Goal: Transaction & Acquisition: Purchase product/service

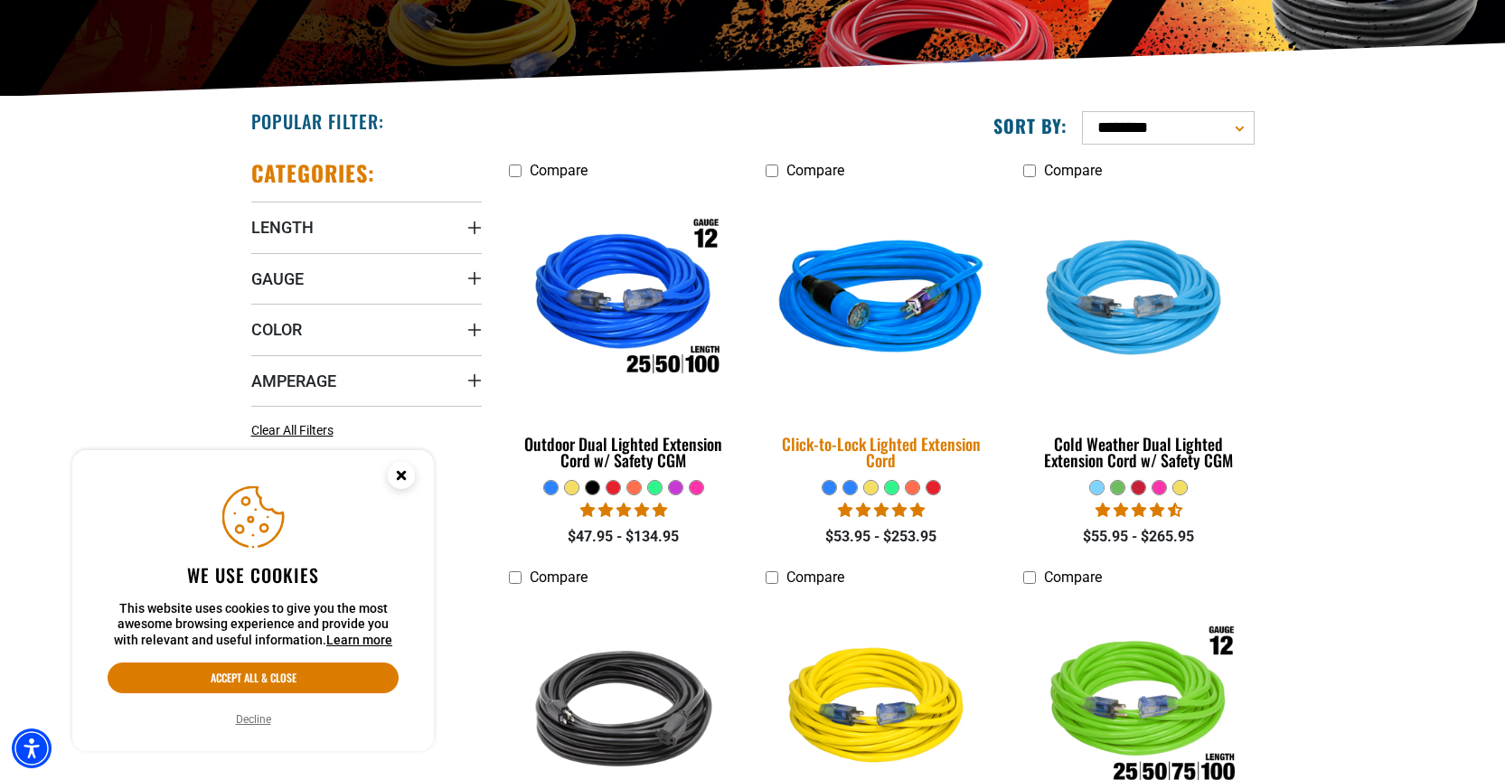
click at [888, 301] on img at bounding box center [881, 300] width 253 height 231
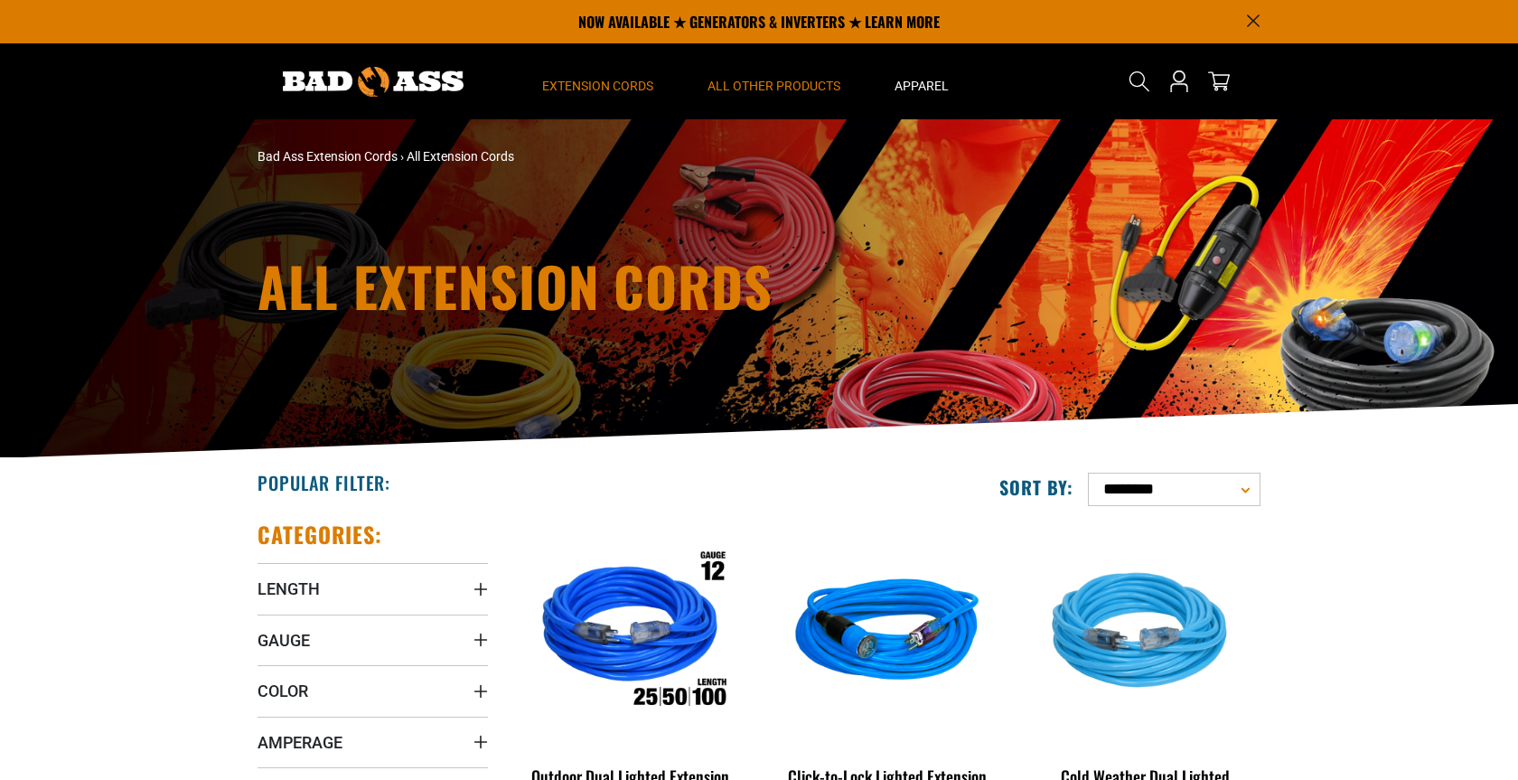
click at [791, 78] on span "All Other Products" at bounding box center [774, 86] width 133 height 16
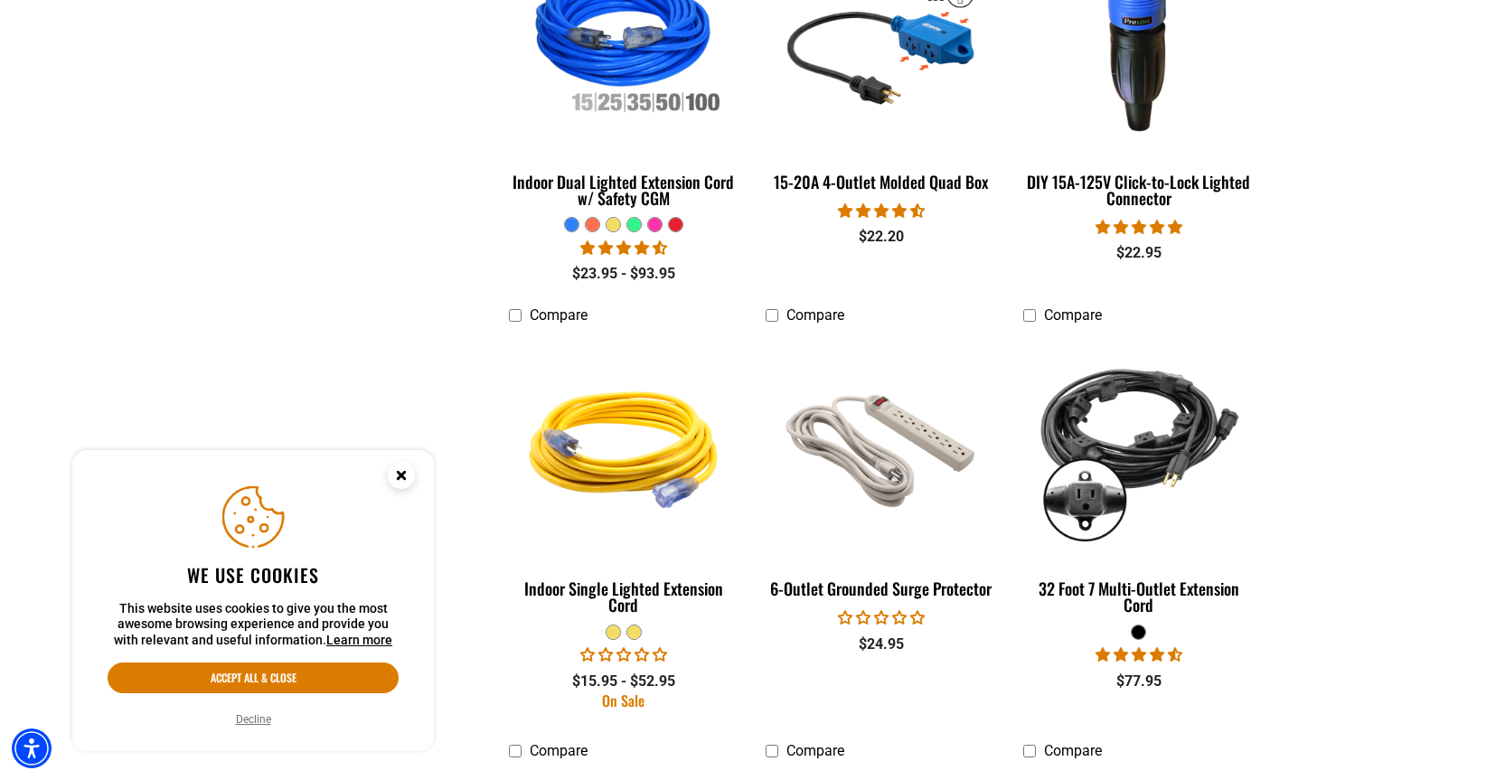
scroll to position [2626, 0]
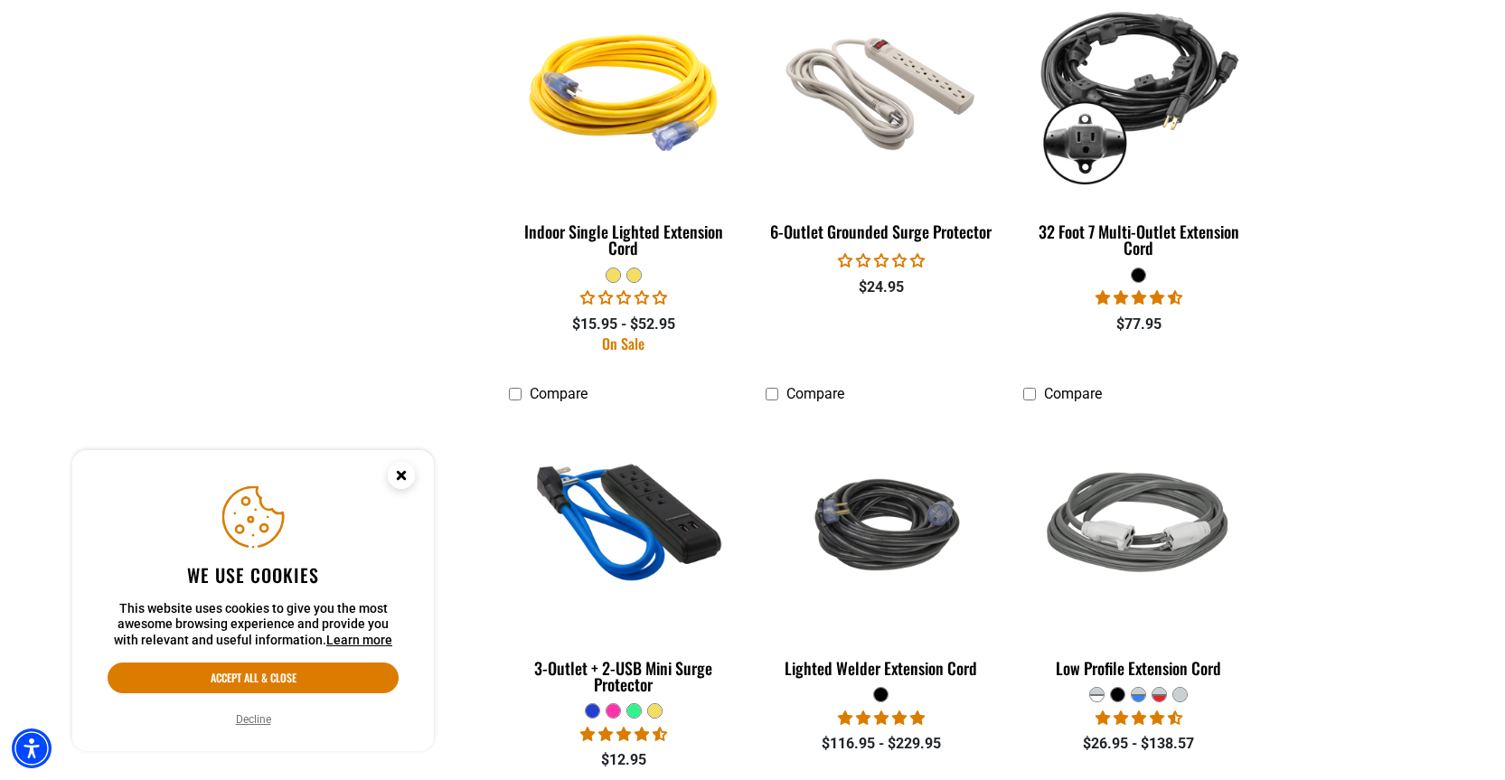
click at [399, 472] on icon "Close this option" at bounding box center [401, 475] width 6 height 6
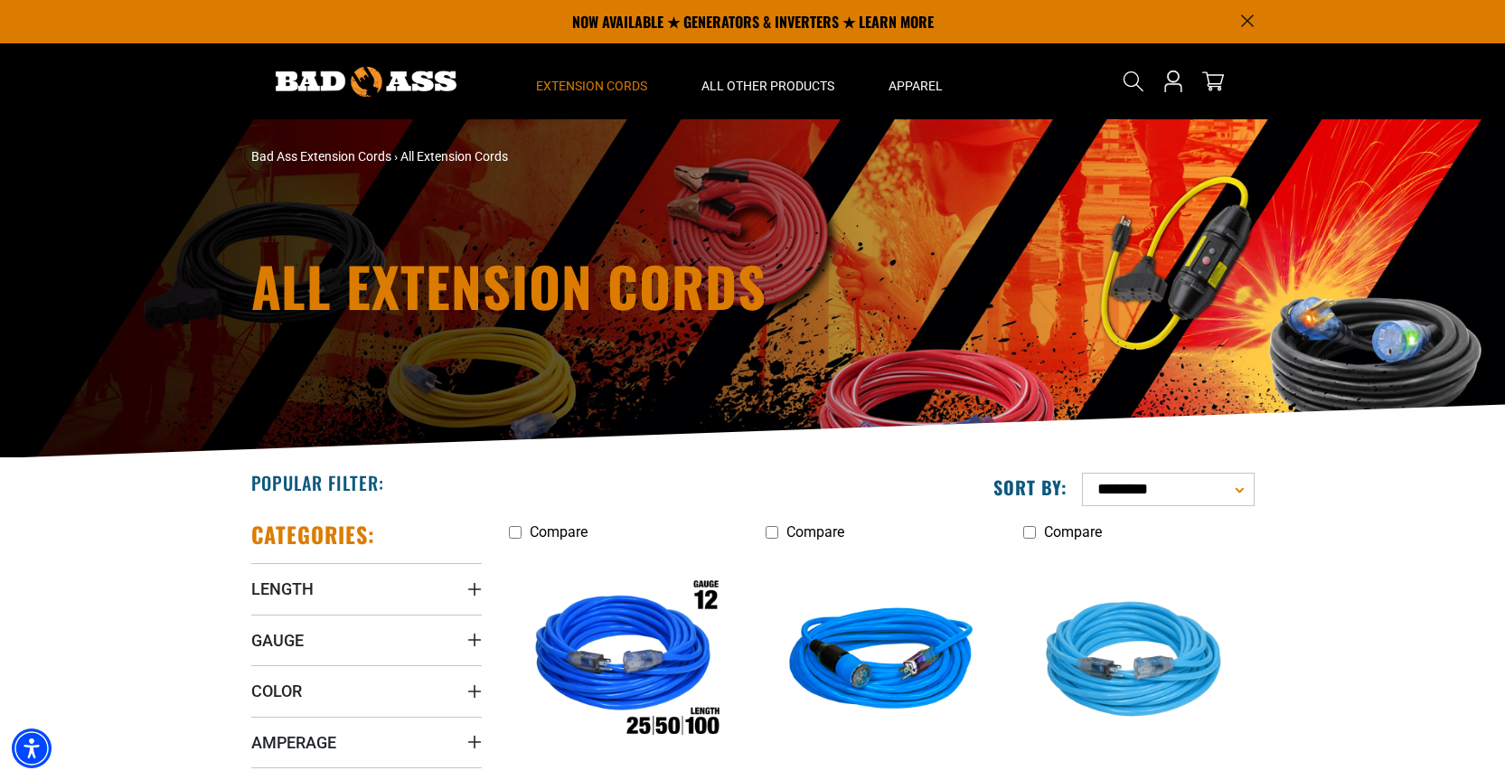
scroll to position [0, 0]
